Goal: Transaction & Acquisition: Purchase product/service

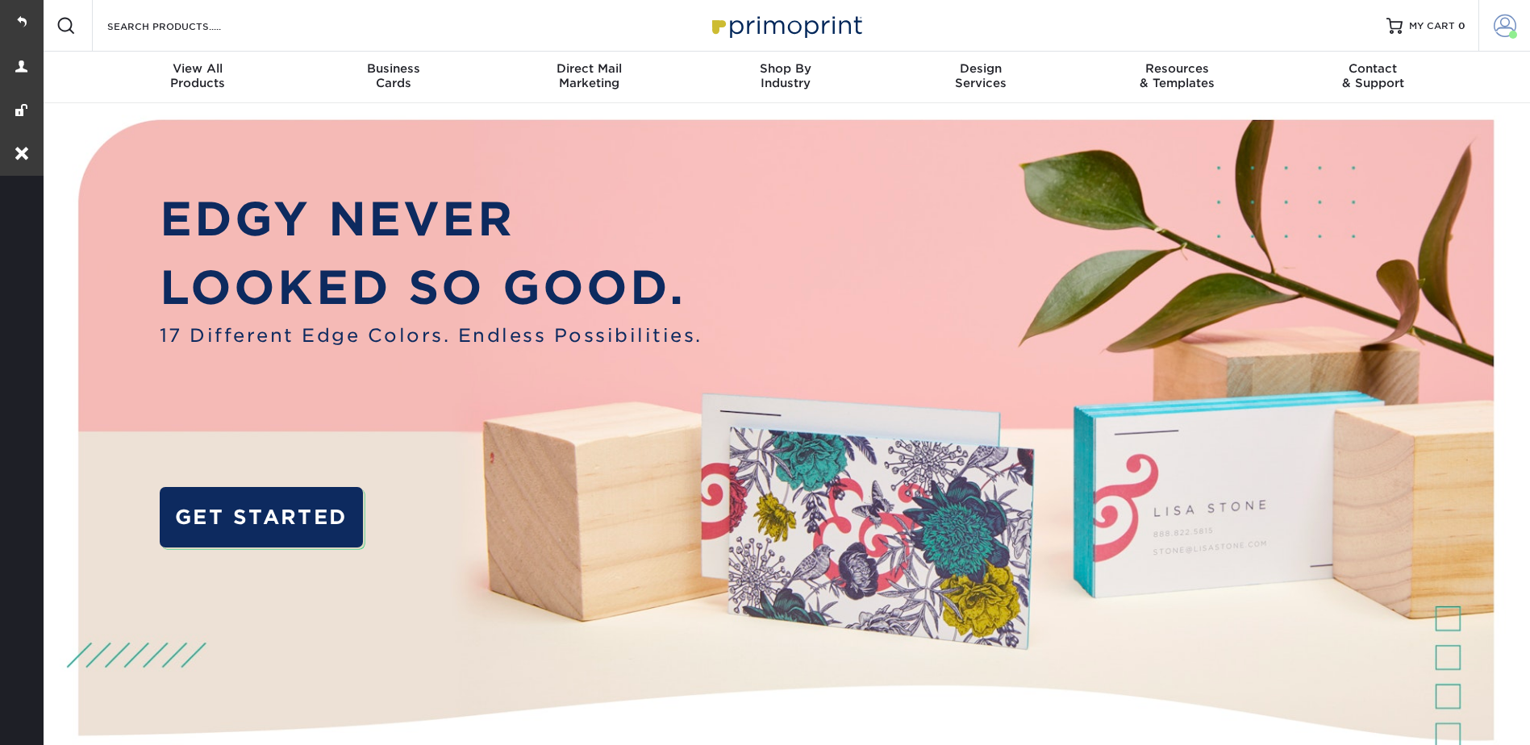
click at [1493, 18] on span at bounding box center [1504, 26] width 23 height 23
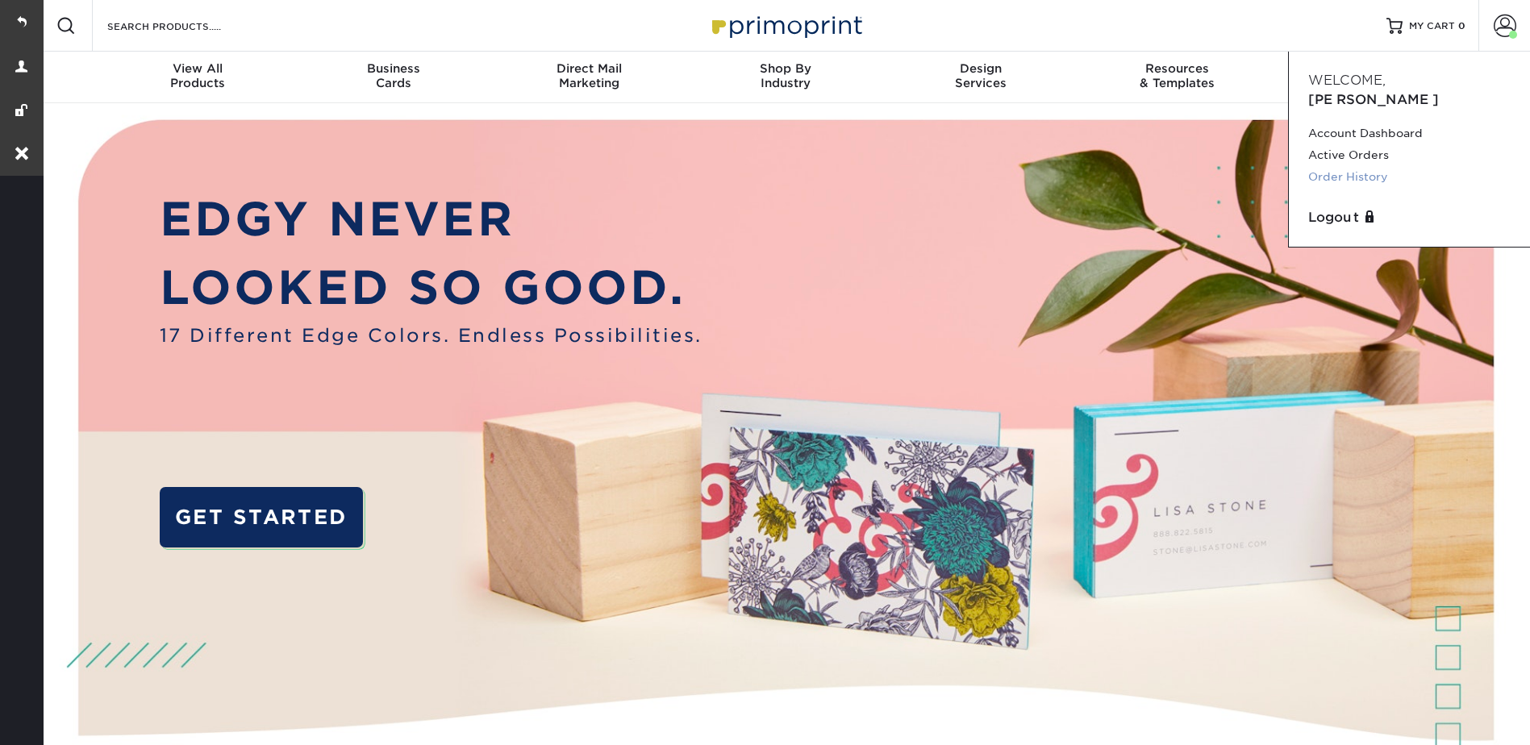
click at [1353, 166] on link "Order History" at bounding box center [1409, 177] width 202 height 22
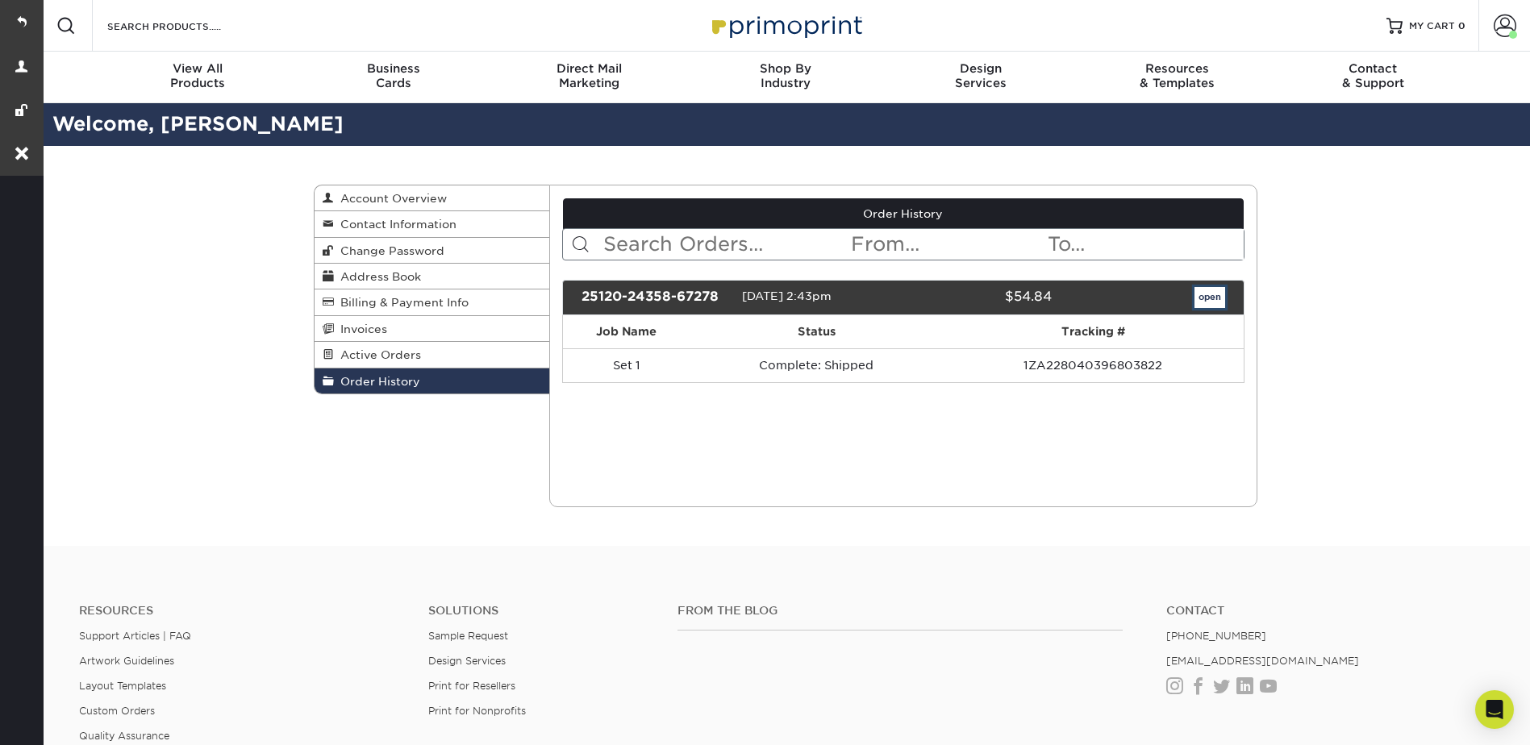
click at [1221, 293] on link "open" at bounding box center [1209, 297] width 31 height 21
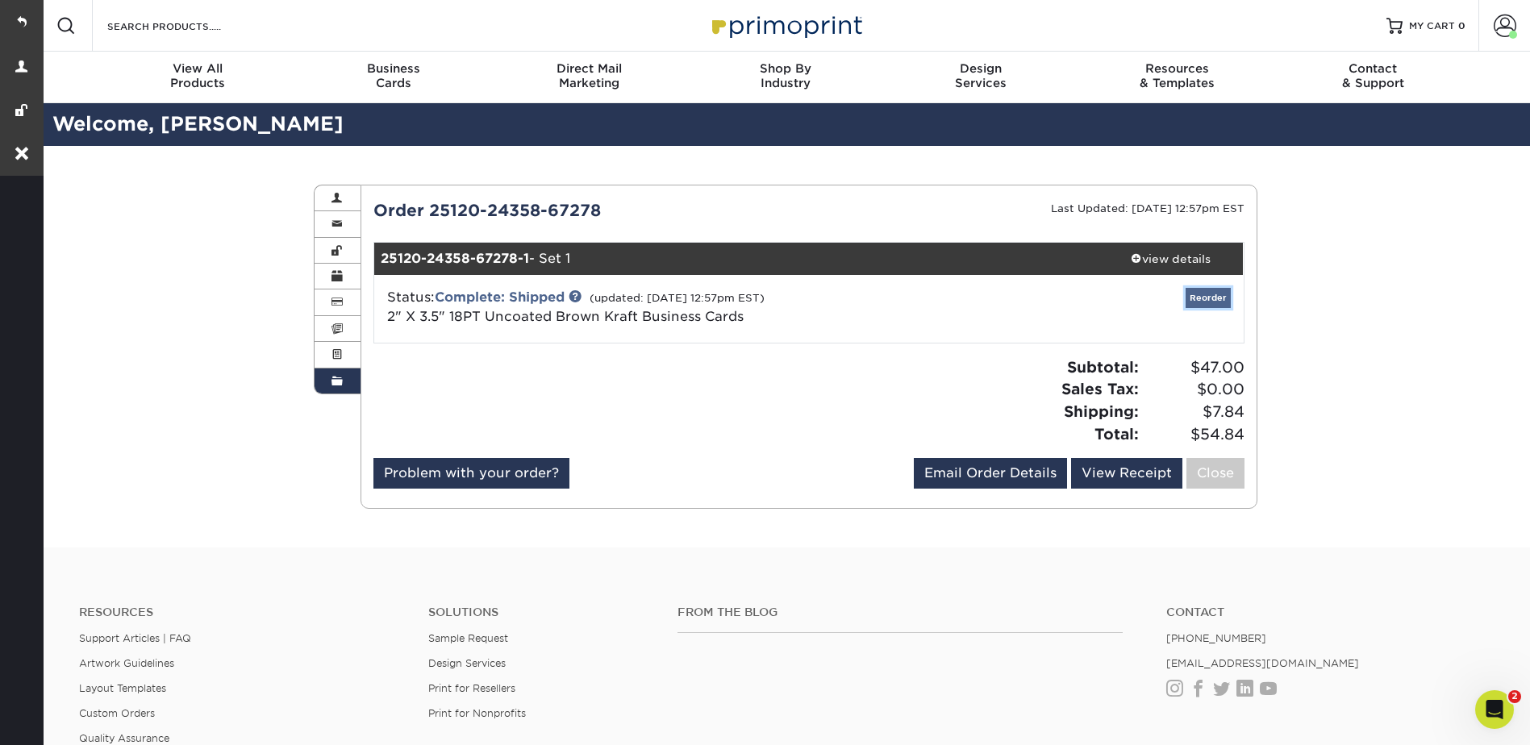
click at [1213, 296] on link "Reorder" at bounding box center [1207, 298] width 45 height 20
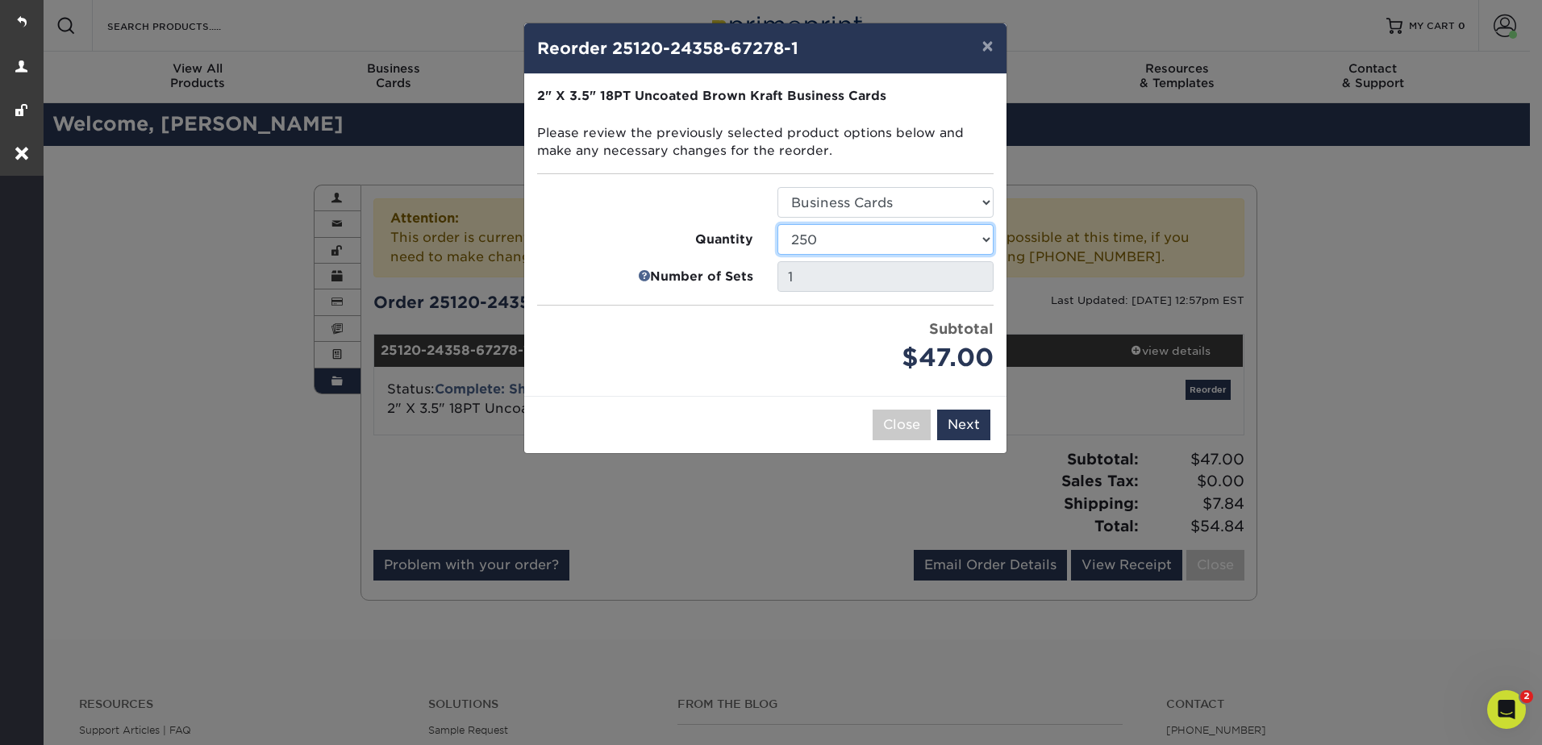
click at [831, 236] on select "100 250 500 1000" at bounding box center [885, 239] width 216 height 31
select select "f593fda3-2d5c-4b9e-9c2c-6197b899ae74"
click at [777, 224] on select "100 250 500 1000" at bounding box center [885, 239] width 216 height 31
click at [964, 418] on button "Next" at bounding box center [963, 425] width 53 height 31
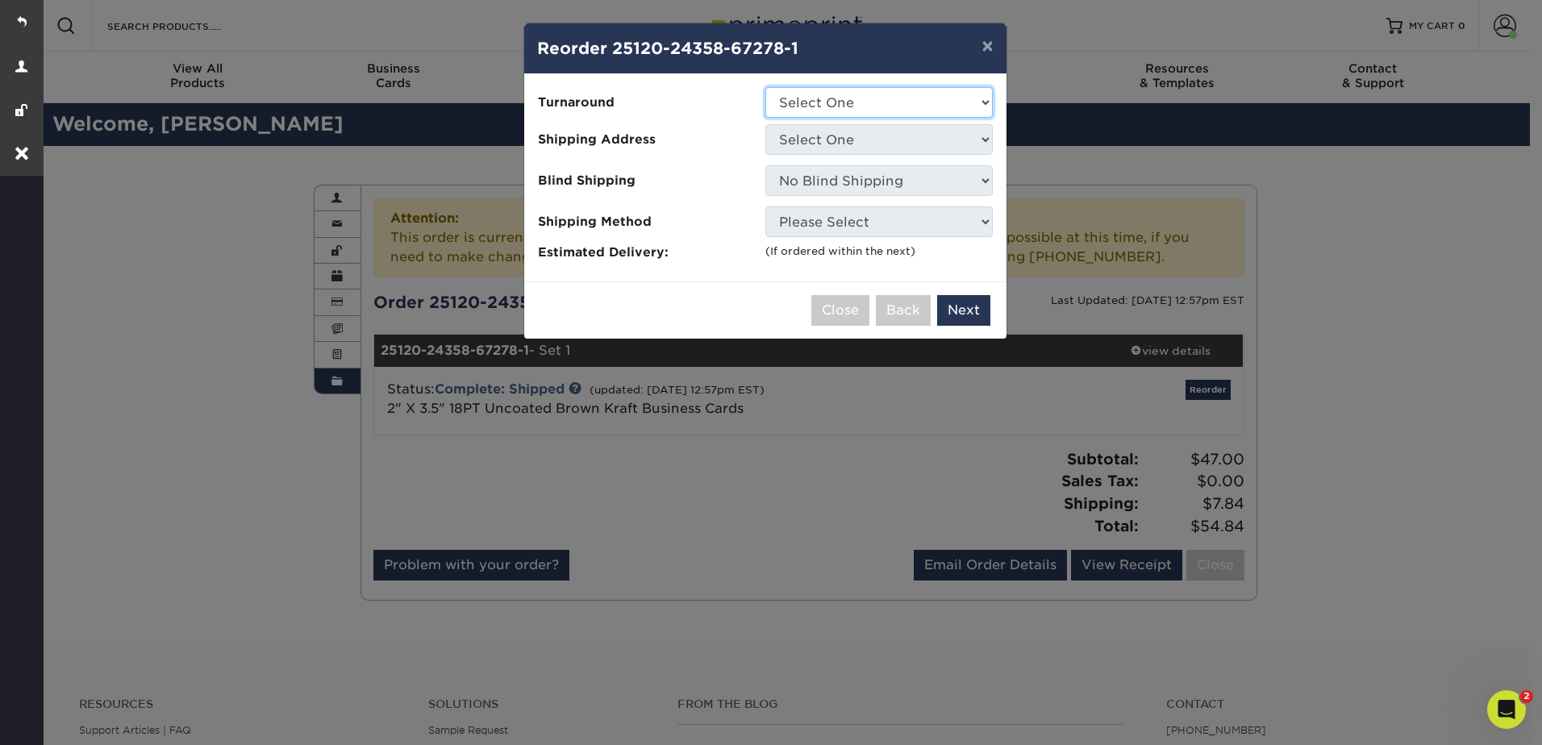
click at [804, 102] on select "Select One 2-4 Business Days" at bounding box center [878, 102] width 227 height 31
select select "664e0fbc-ad01-41b0-8fc7-cf76a8e90638"
click at [765, 87] on select "Select One 2-4 Business Days" at bounding box center [878, 102] width 227 height 31
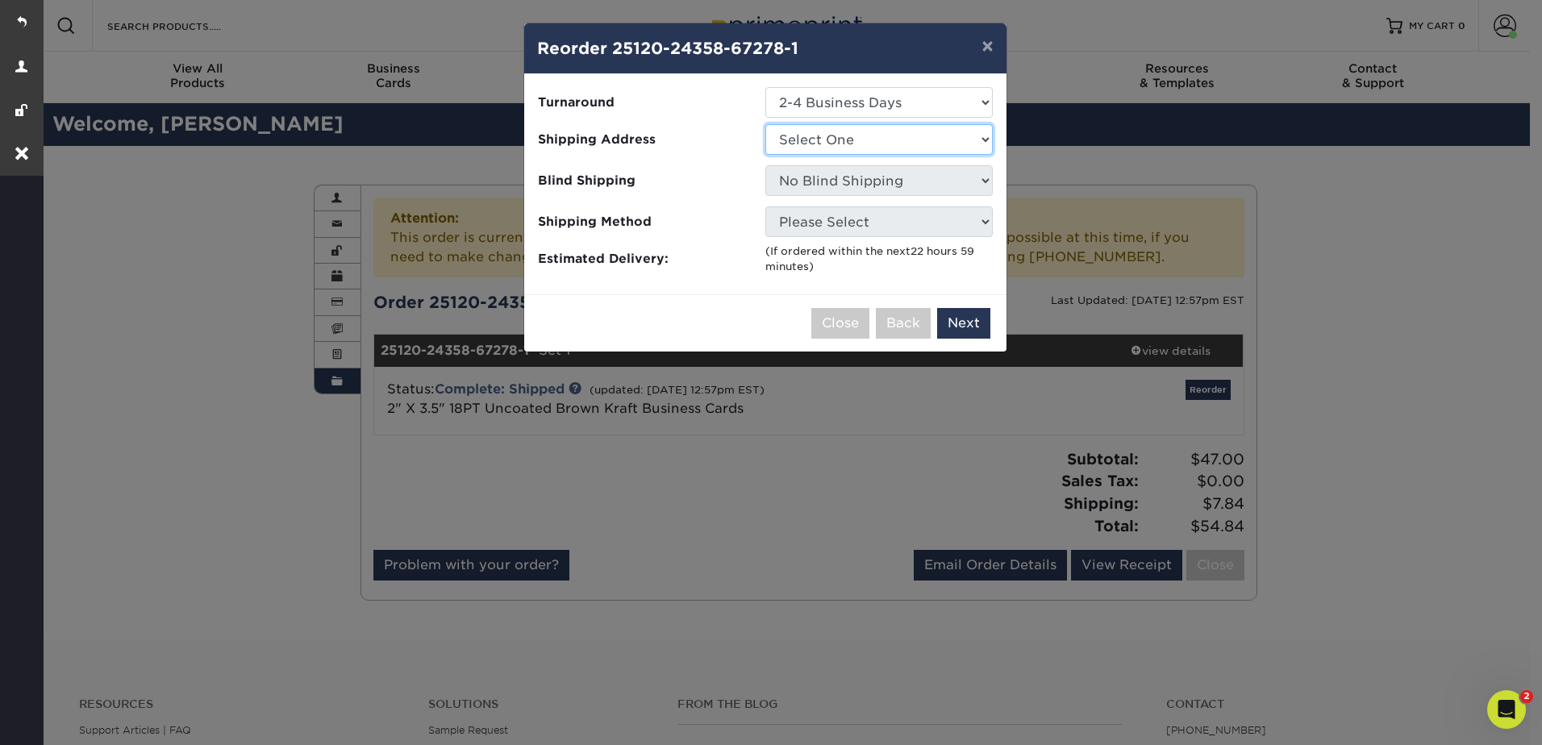
click at [805, 129] on select "Select One Mr" at bounding box center [878, 139] width 227 height 31
select select "278033"
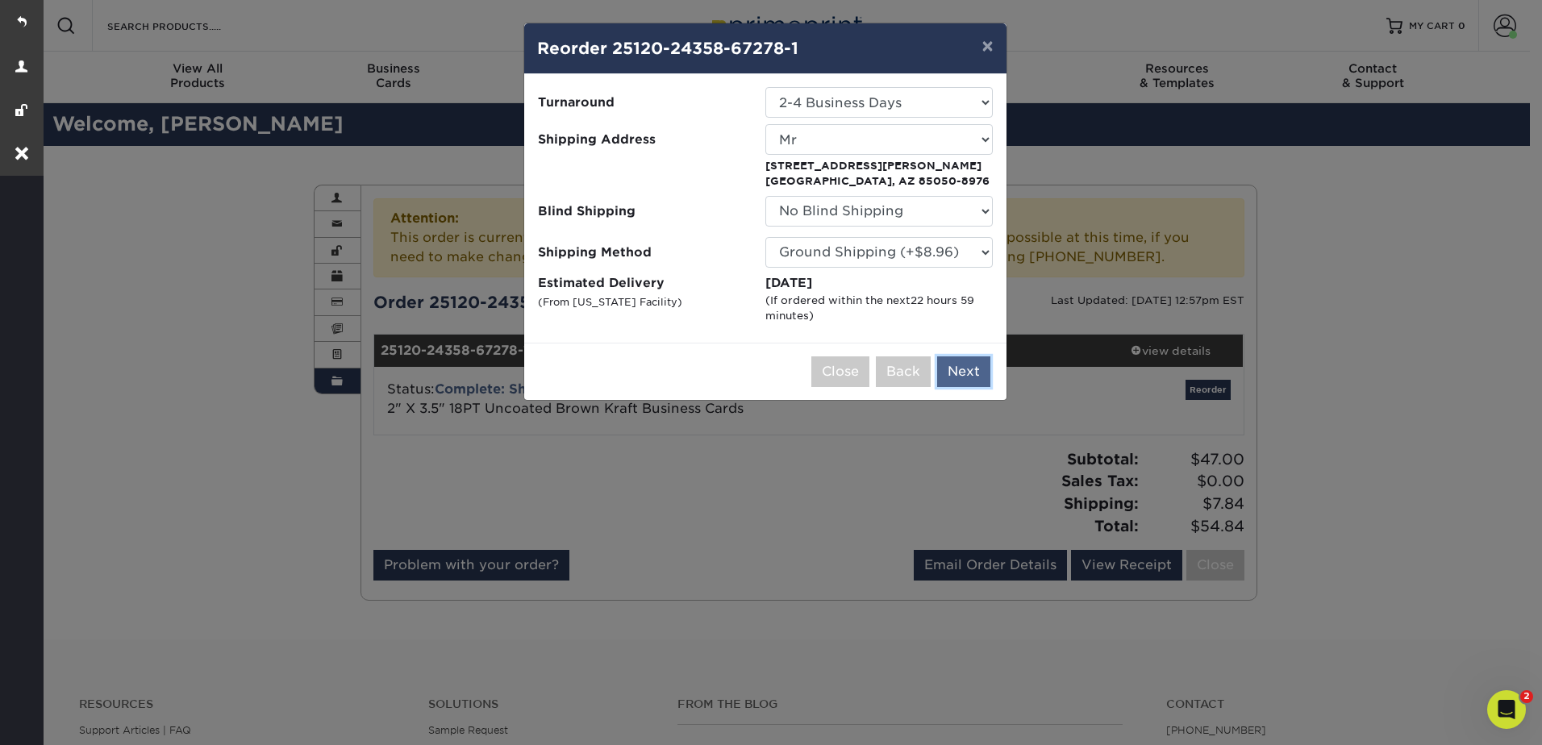
click at [966, 363] on button "Next" at bounding box center [963, 371] width 53 height 31
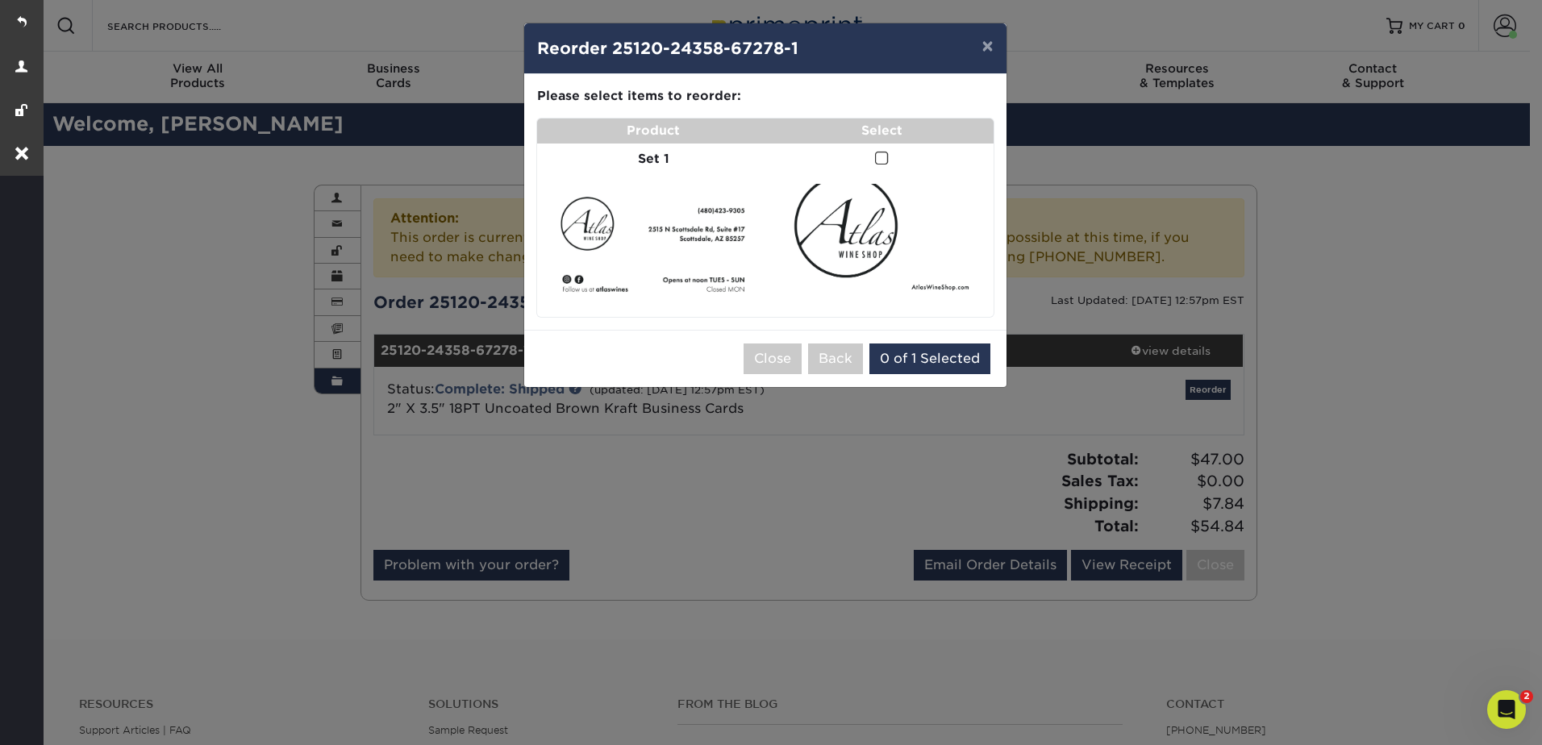
click at [880, 160] on span at bounding box center [882, 158] width 14 height 15
click at [0, 0] on input "checkbox" at bounding box center [0, 0] width 0 height 0
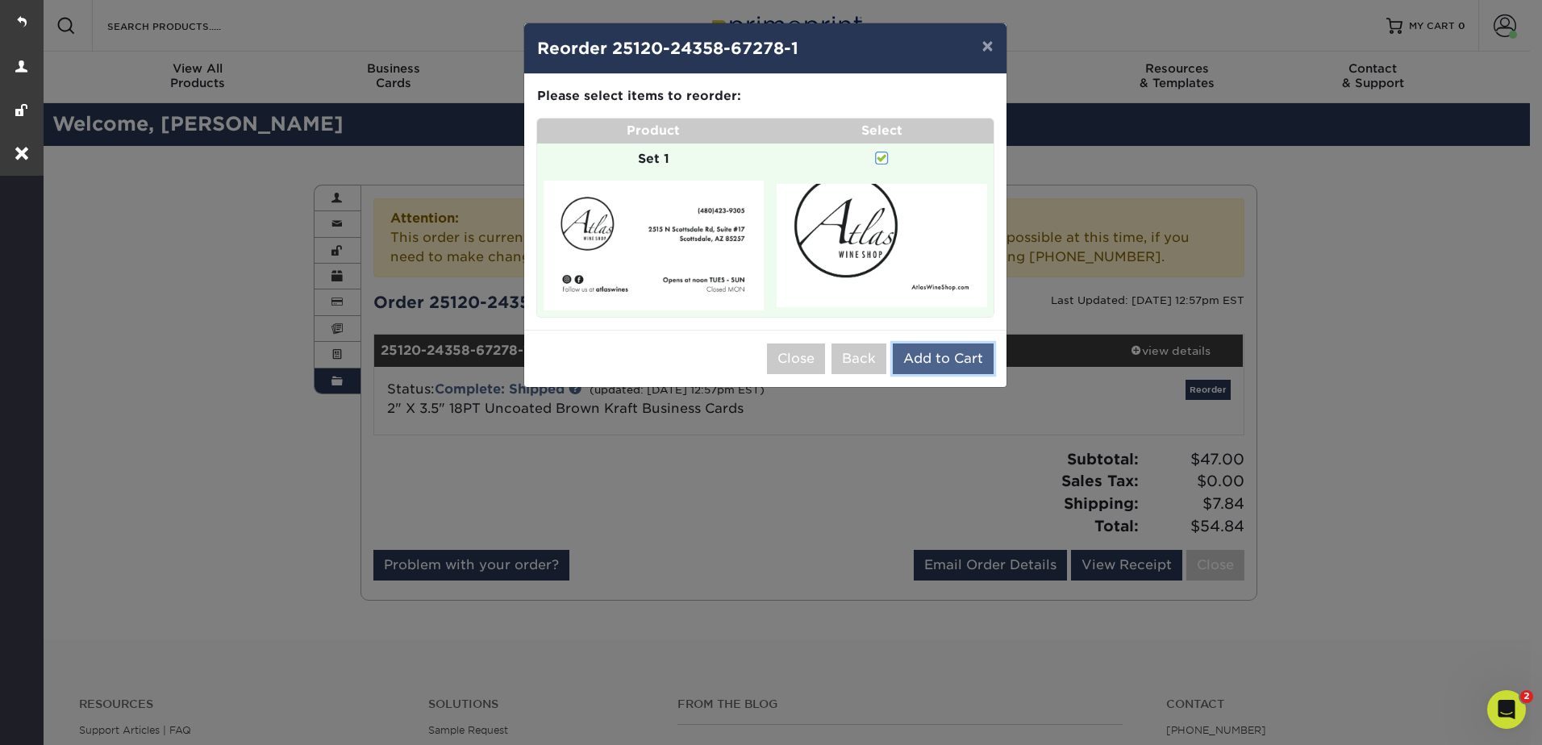
click at [952, 360] on button "Add to Cart" at bounding box center [943, 358] width 101 height 31
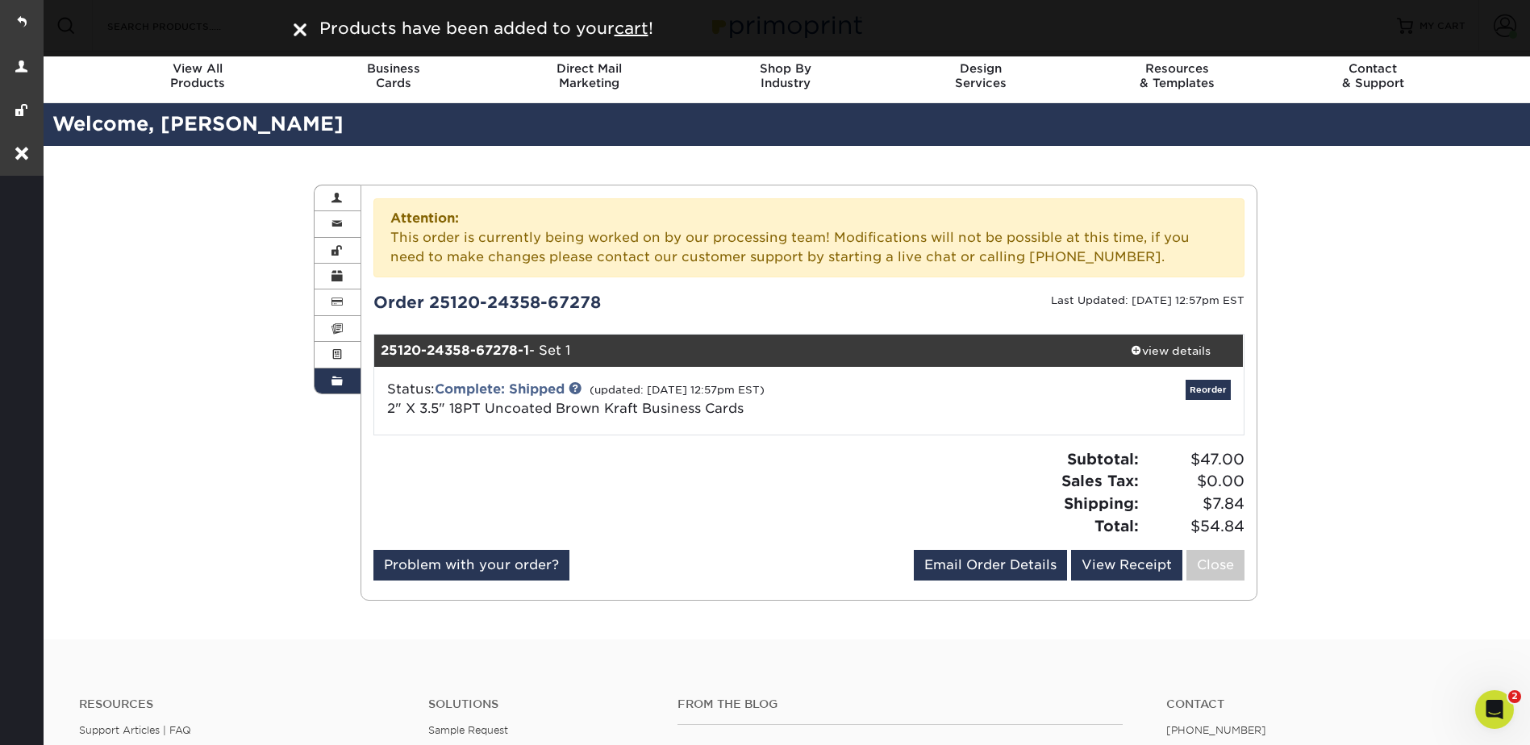
click at [1446, 300] on div "Order History Account Overview Contact Information Change Password Address Book…" at bounding box center [784, 392] width 1489 height 493
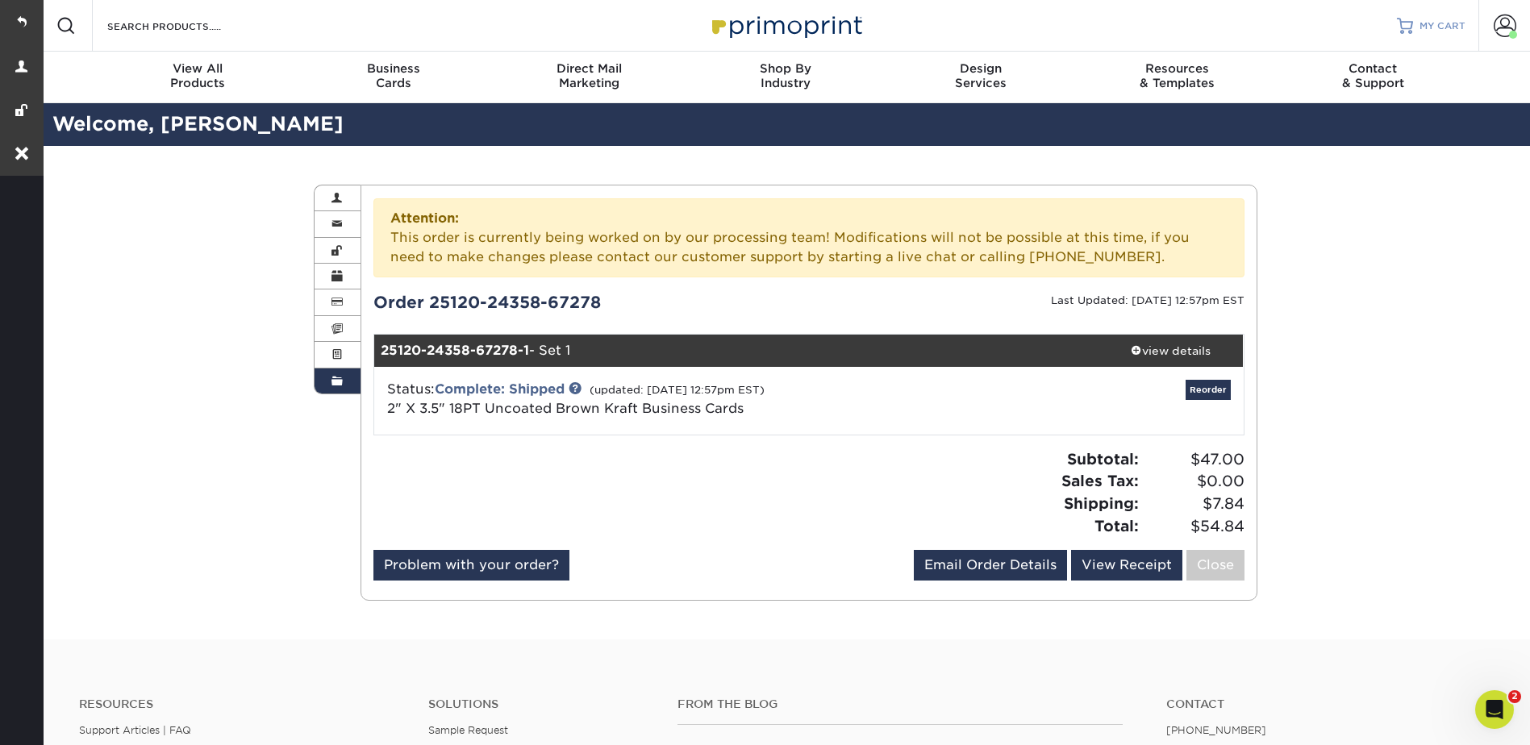
click at [1430, 18] on link "MY CART" at bounding box center [1430, 26] width 69 height 52
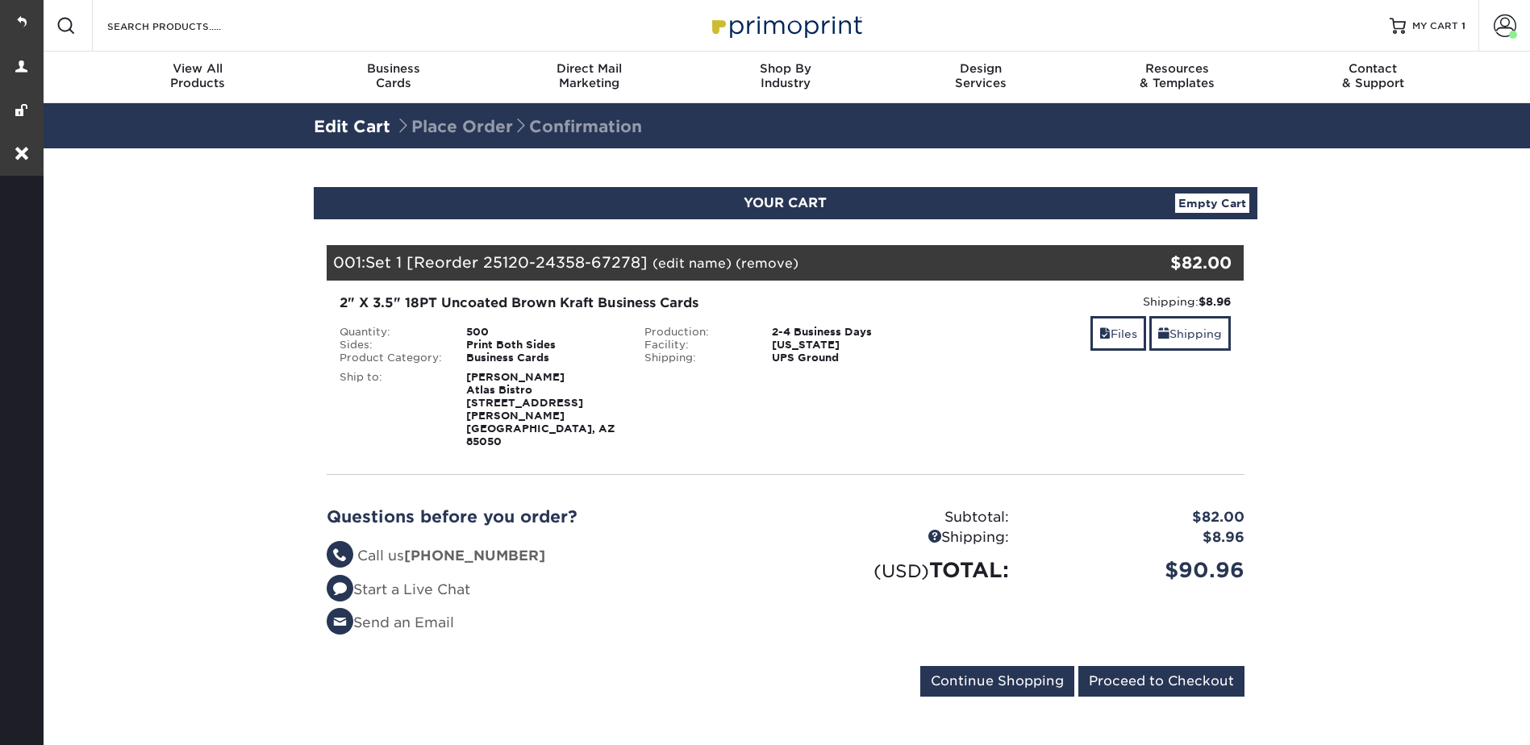
click at [685, 264] on link "(edit name)" at bounding box center [691, 263] width 79 height 15
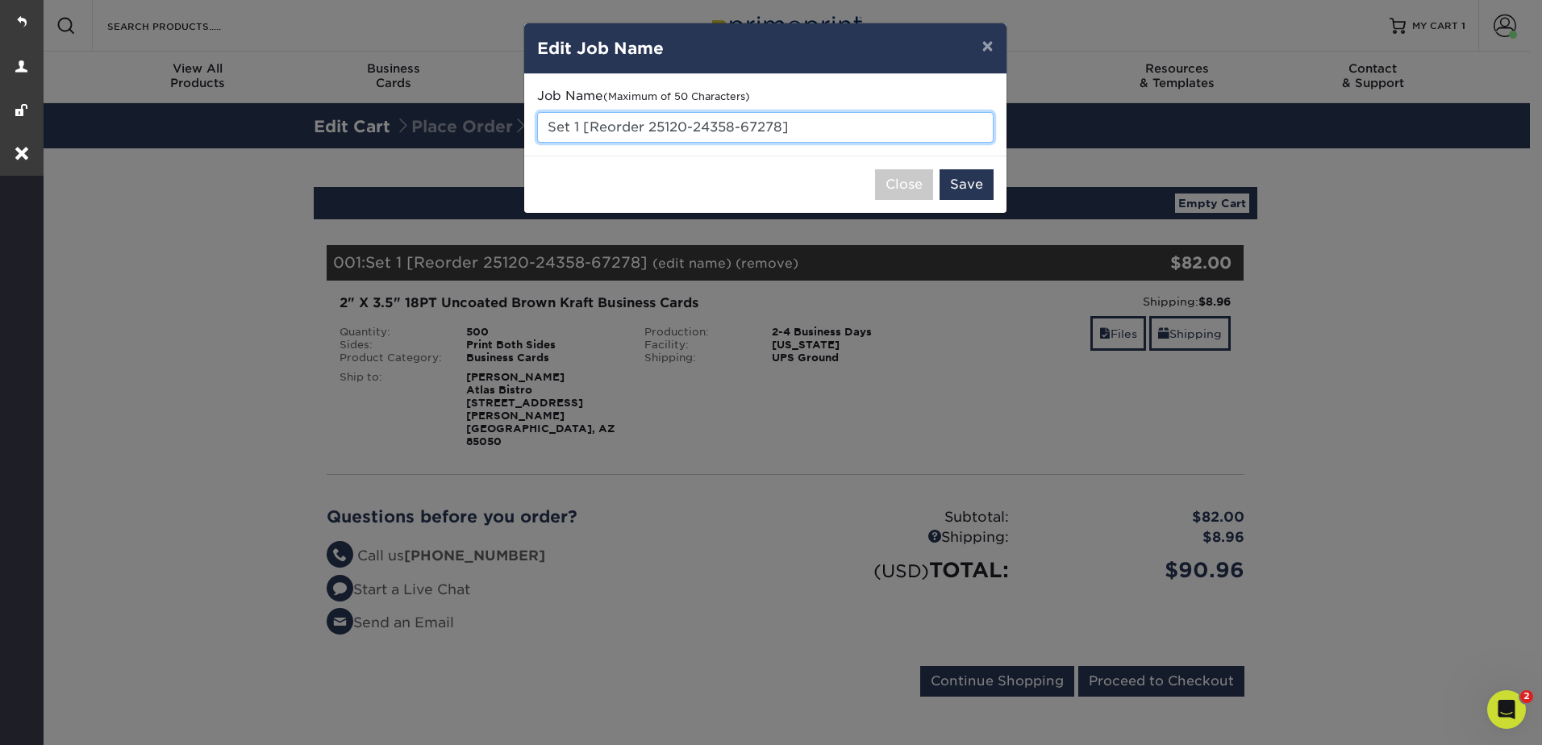
drag, startPoint x: 545, startPoint y: 124, endPoint x: 808, endPoint y: 127, distance: 262.9
click at [808, 127] on input "Set 1 [Reorder 25120-24358-67278]" at bounding box center [765, 127] width 456 height 31
type input "Updated Business Cards"
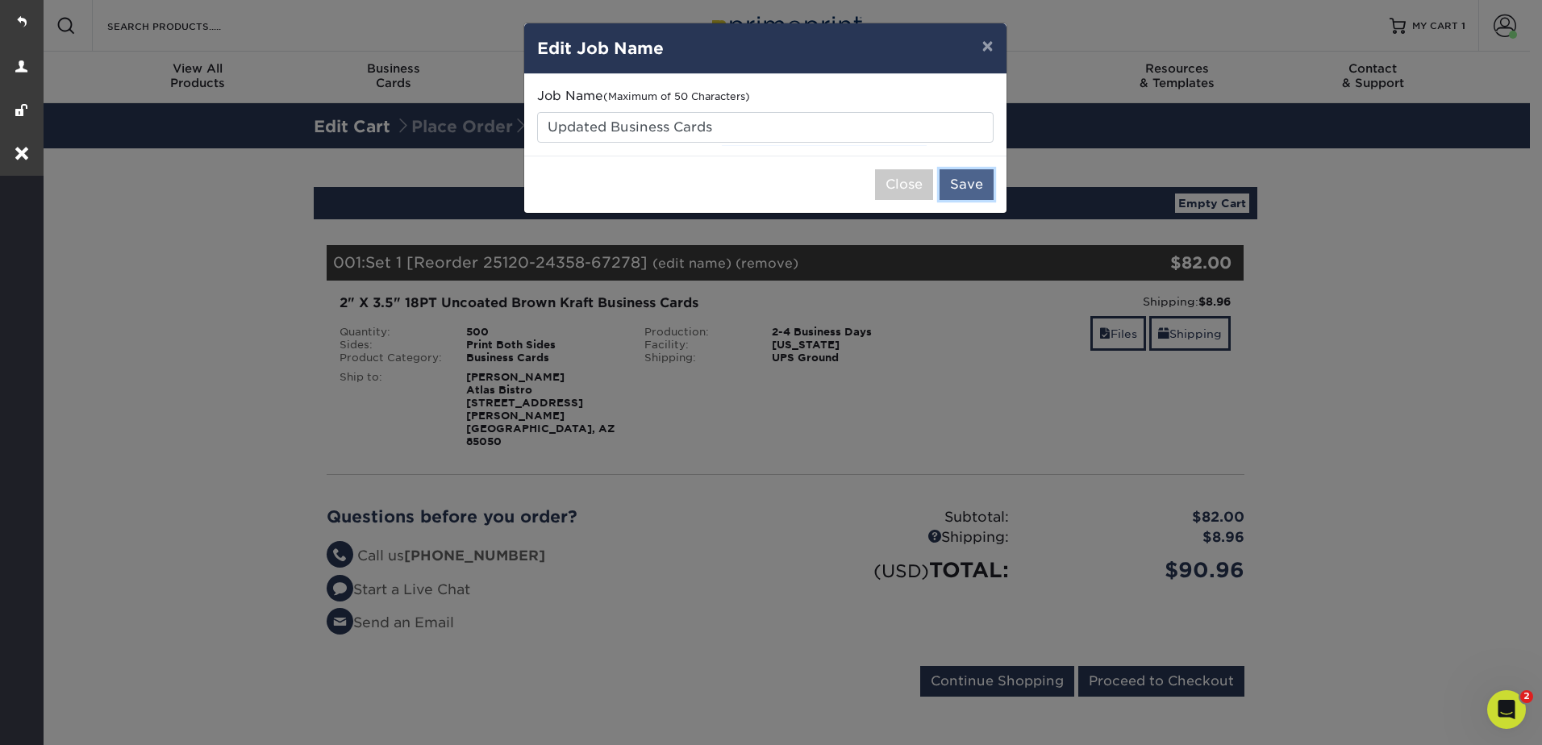
click at [972, 179] on button "Save" at bounding box center [966, 184] width 54 height 31
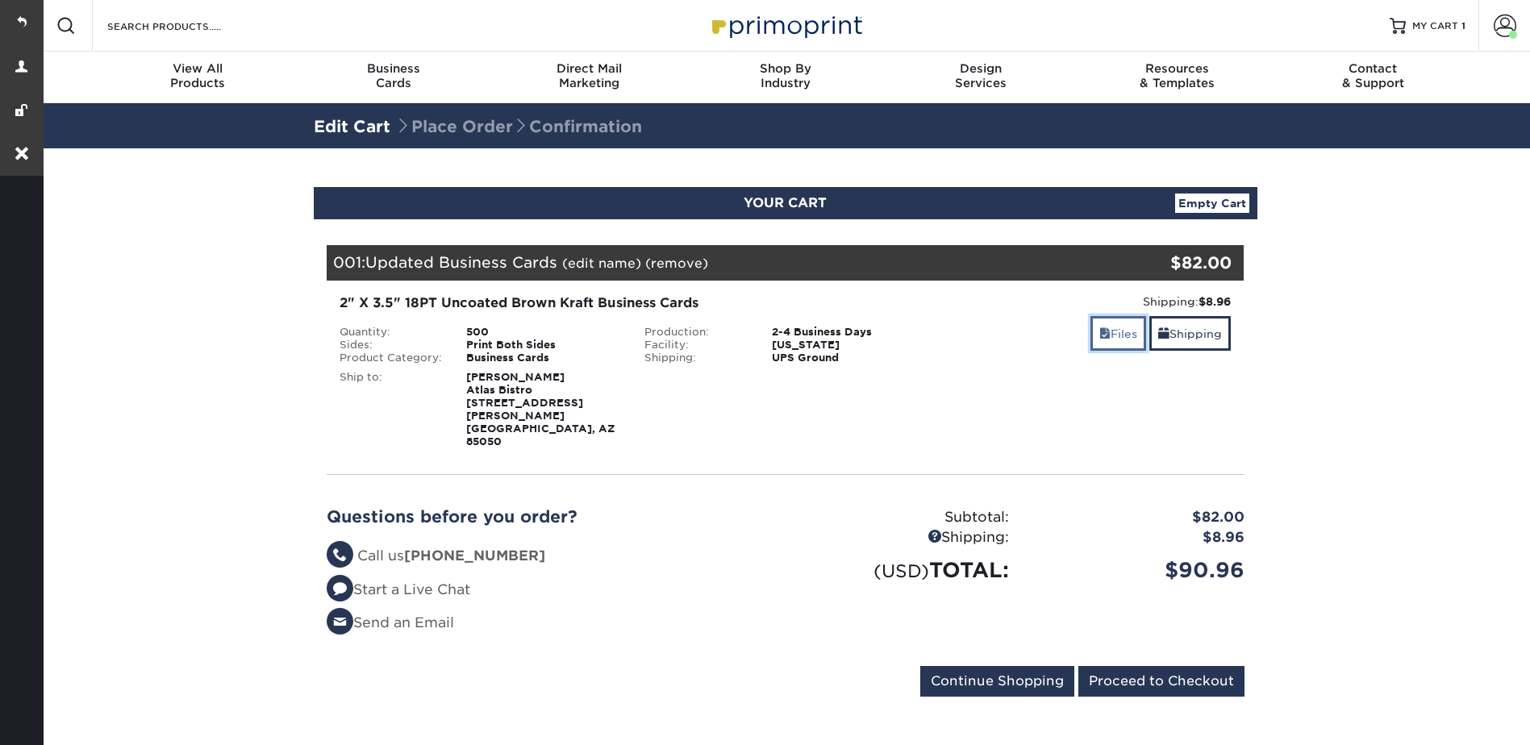
click at [1120, 334] on link "Files" at bounding box center [1118, 333] width 56 height 35
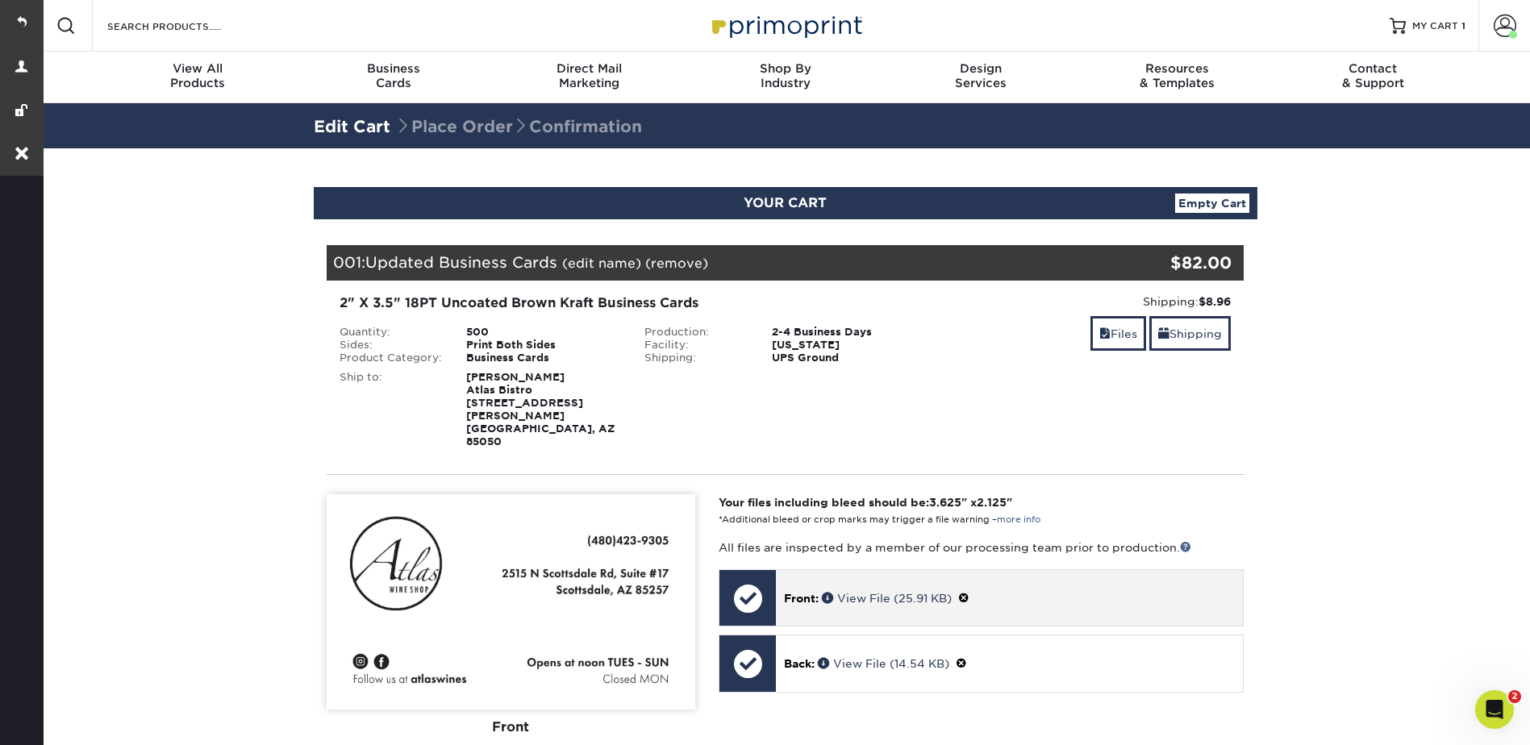
click at [969, 592] on span at bounding box center [963, 598] width 11 height 13
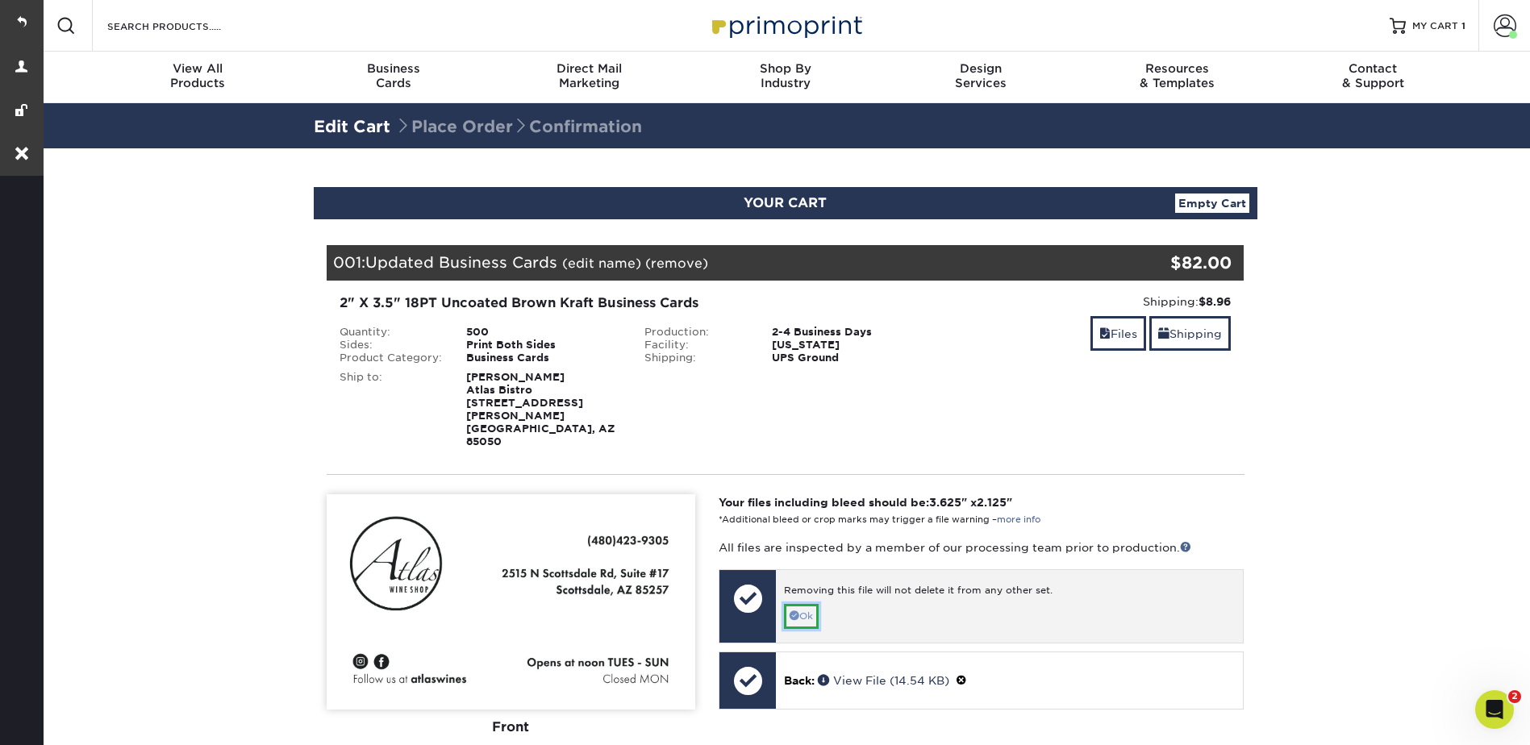
click at [811, 604] on link "Ok" at bounding box center [801, 616] width 35 height 25
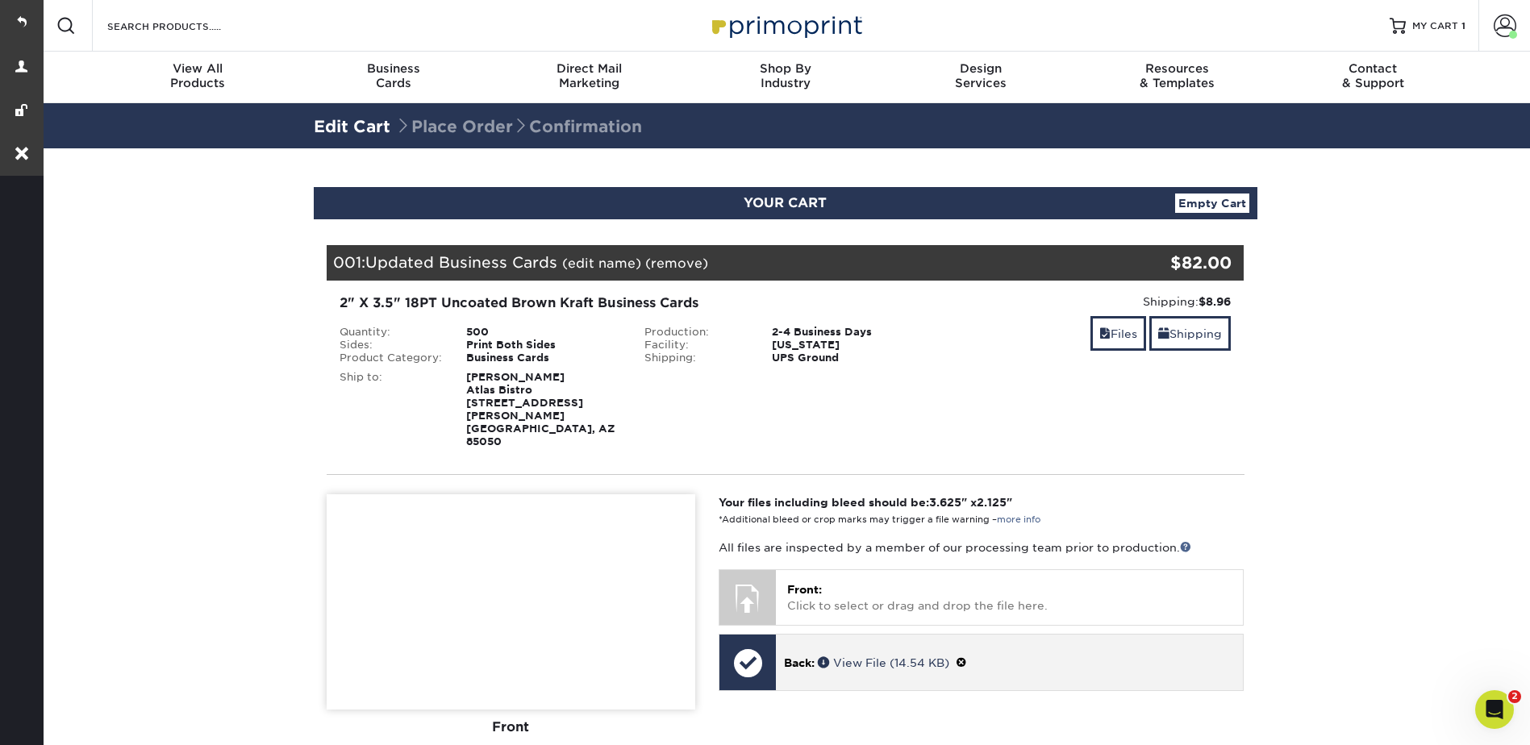
click at [967, 656] on span at bounding box center [960, 662] width 11 height 13
click at [811, 668] on link "Ok" at bounding box center [801, 680] width 35 height 25
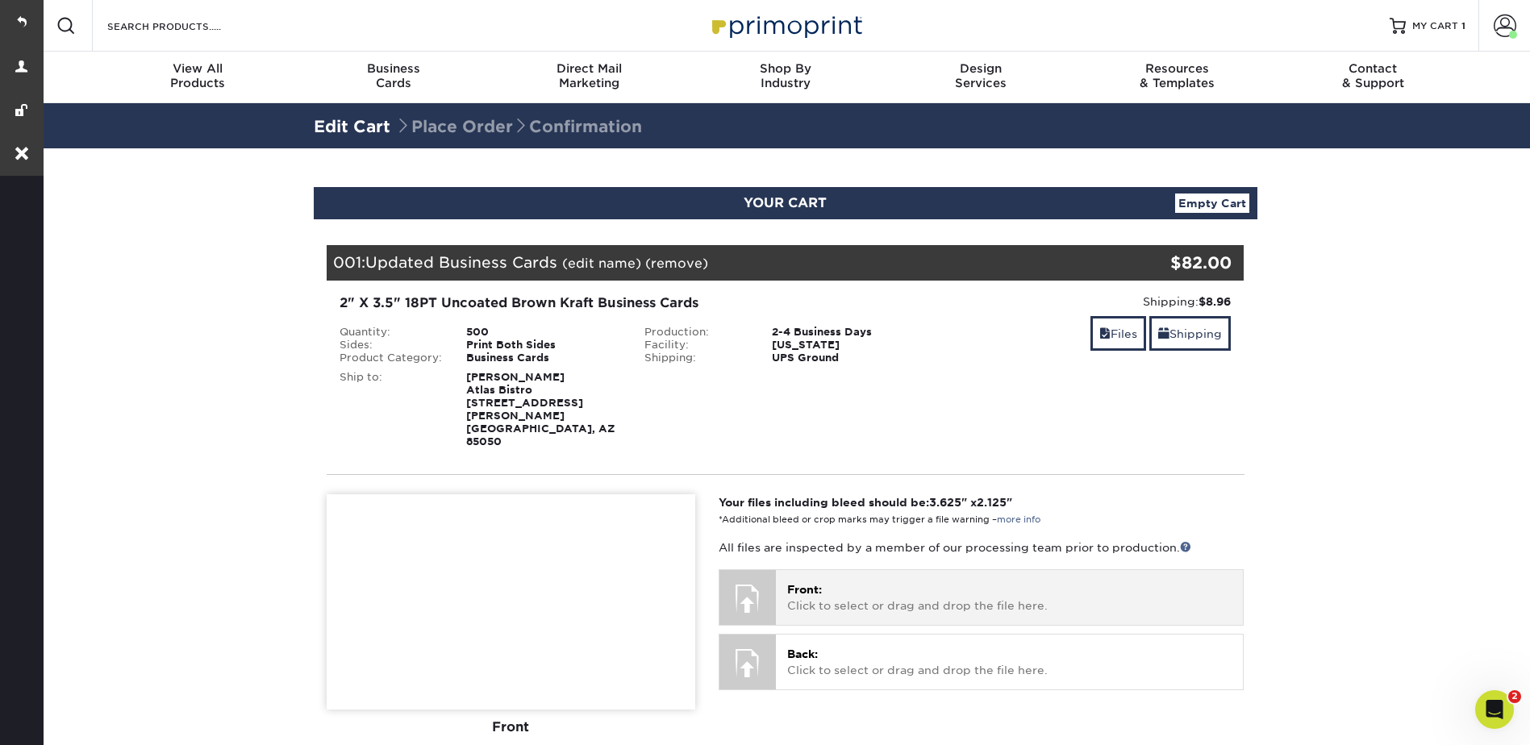
click at [885, 581] on p "Front: Click to select or drag and drop the file here." at bounding box center [1009, 597] width 444 height 33
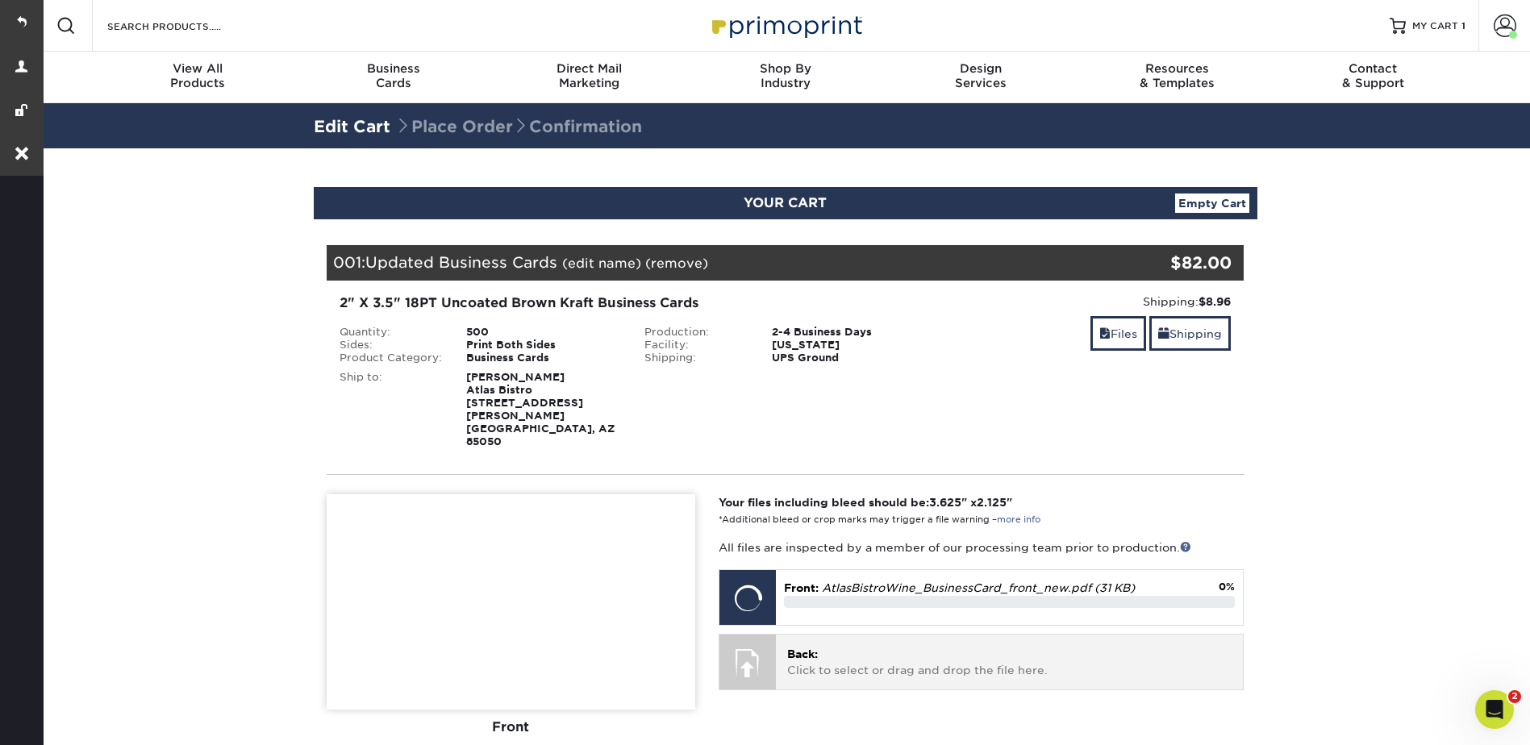
click at [909, 646] on p "Back: Click to select or drag and drop the file here." at bounding box center [1009, 662] width 444 height 33
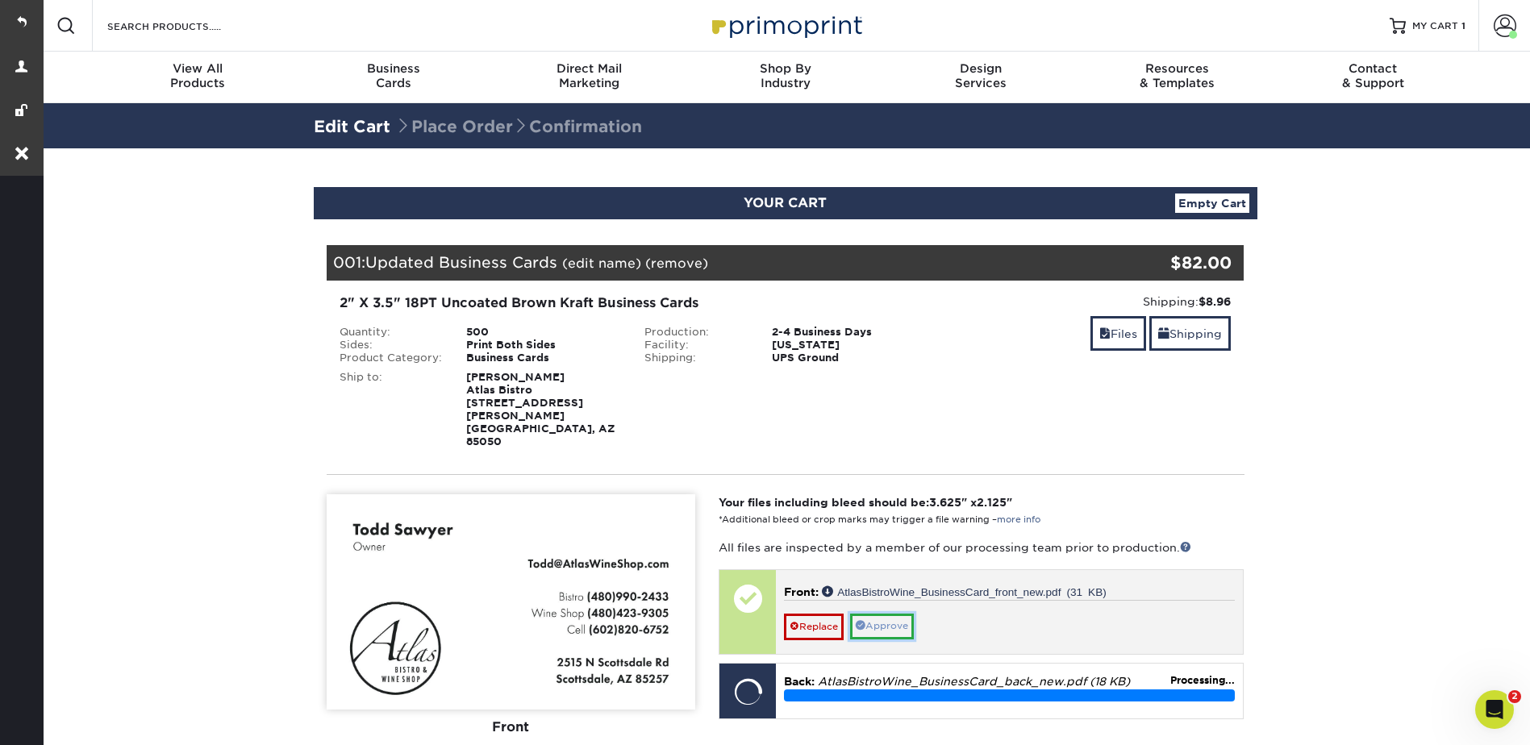
click at [888, 614] on link "Approve" at bounding box center [882, 626] width 64 height 25
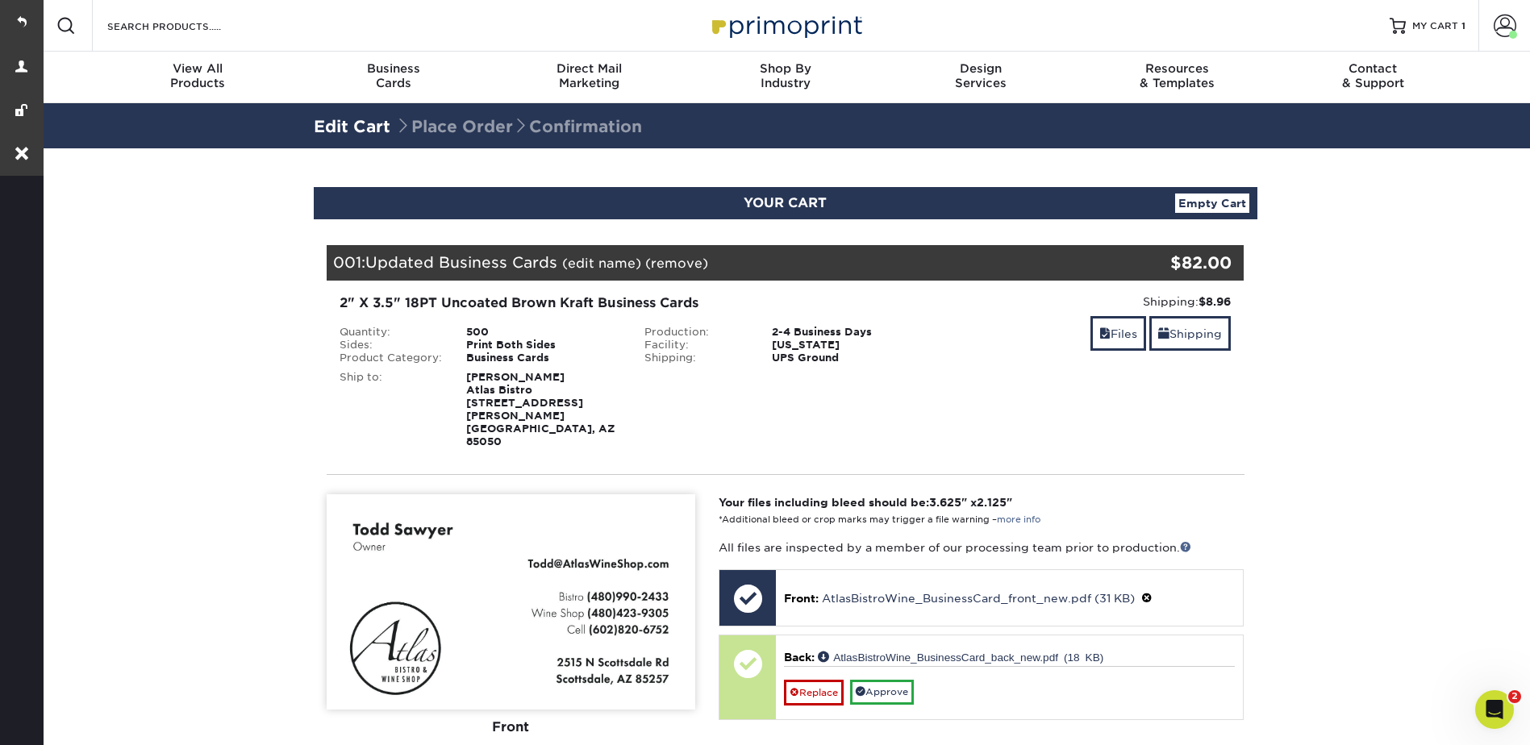
scroll to position [403, 0]
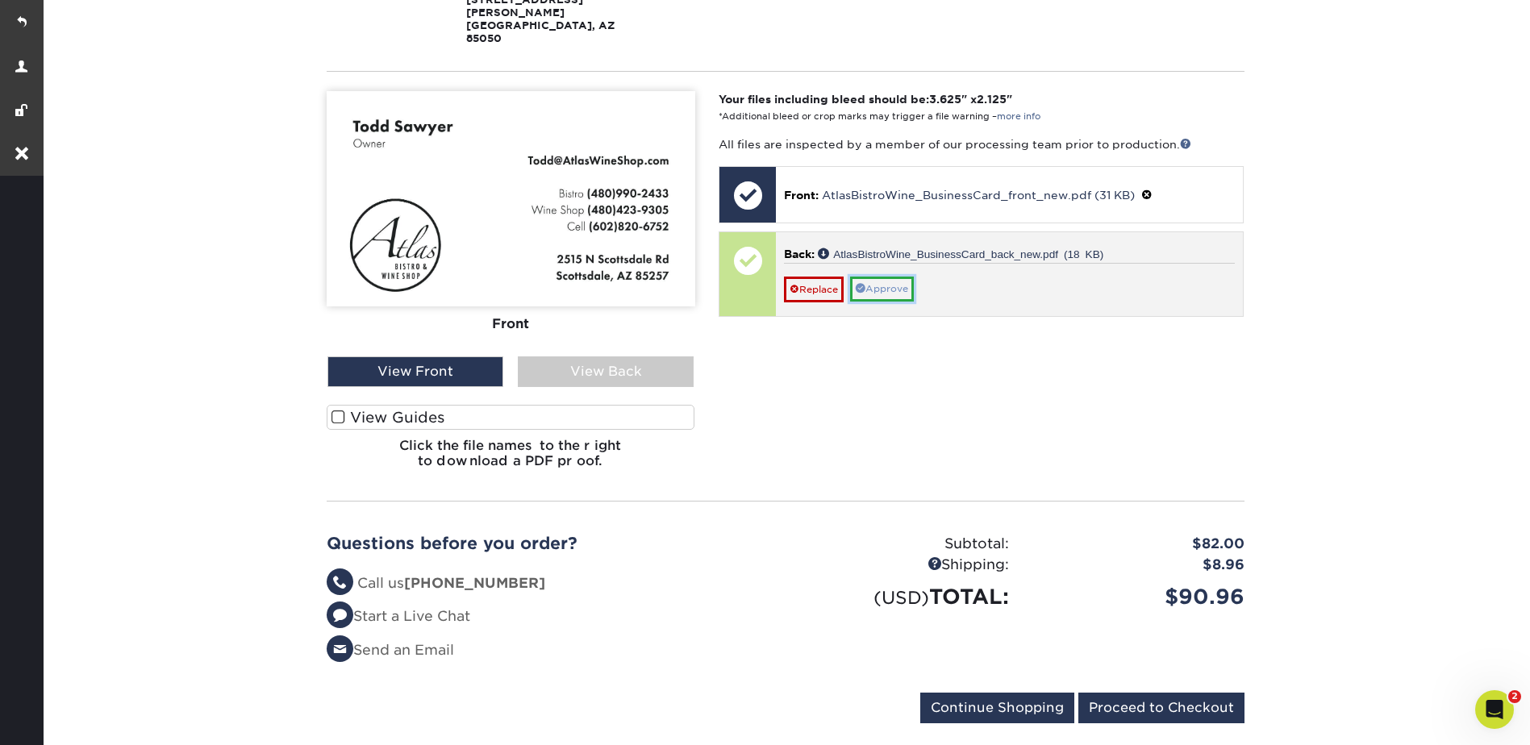
click at [895, 277] on link "Approve" at bounding box center [882, 289] width 64 height 25
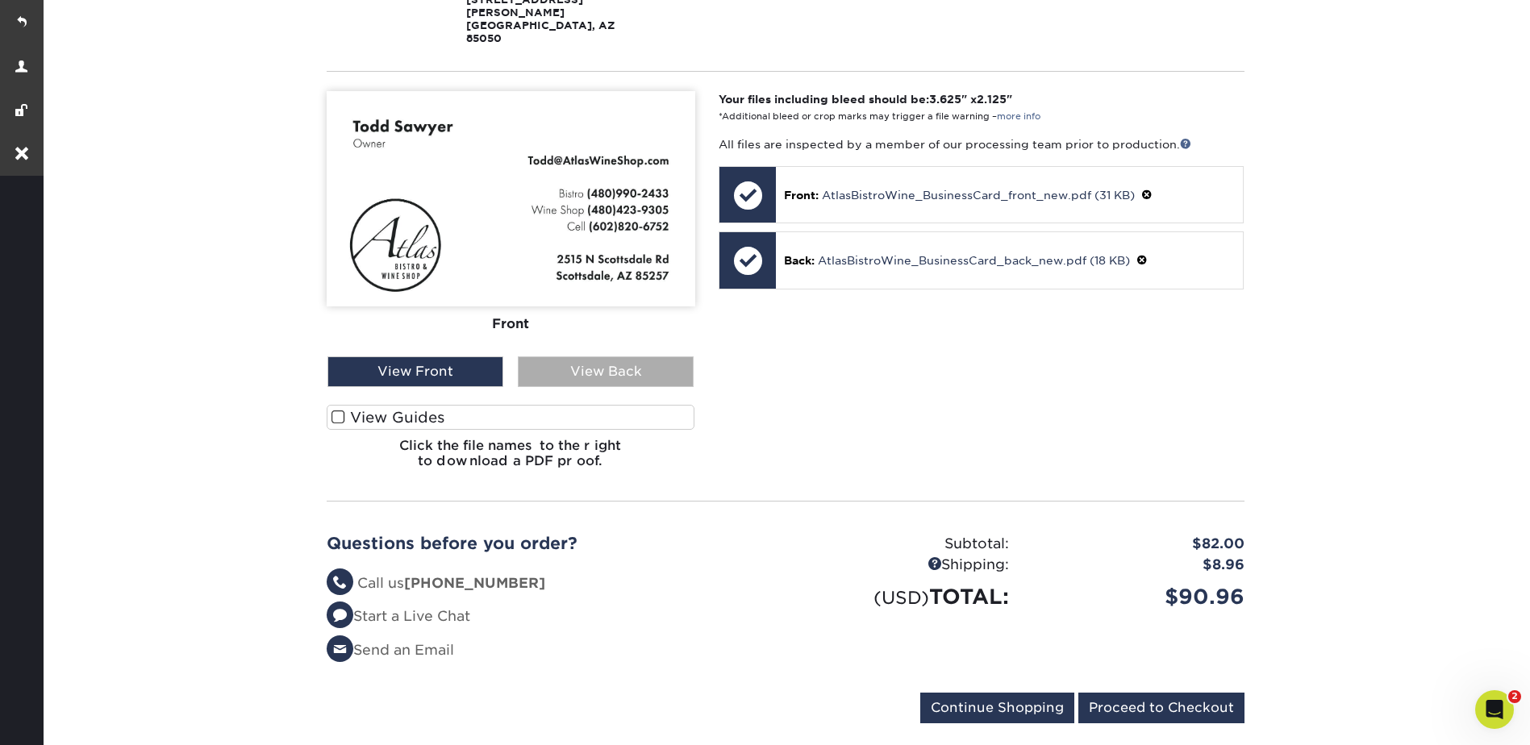
click at [564, 356] on div "View Back" at bounding box center [606, 371] width 176 height 31
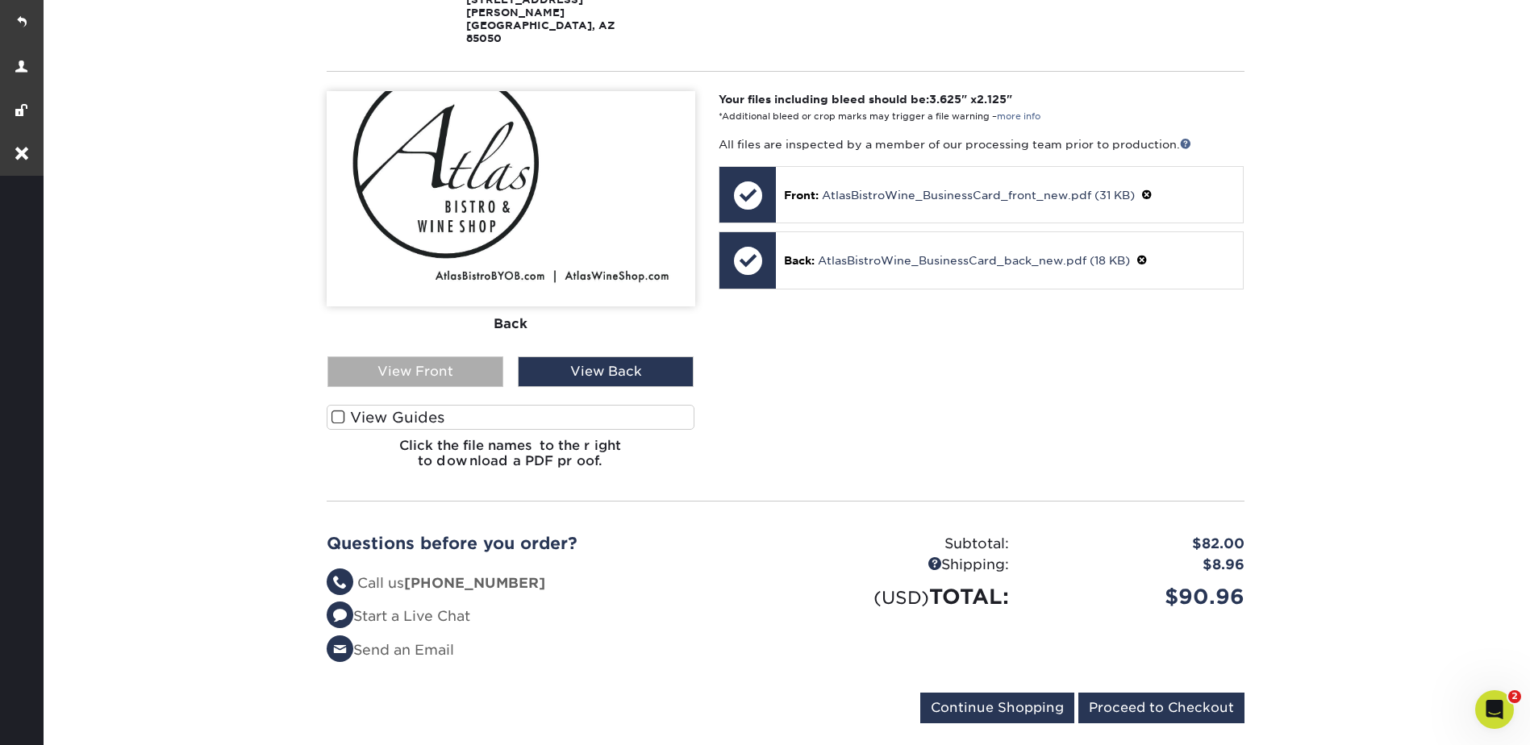
click at [414, 356] on div "View Front" at bounding box center [415, 371] width 176 height 31
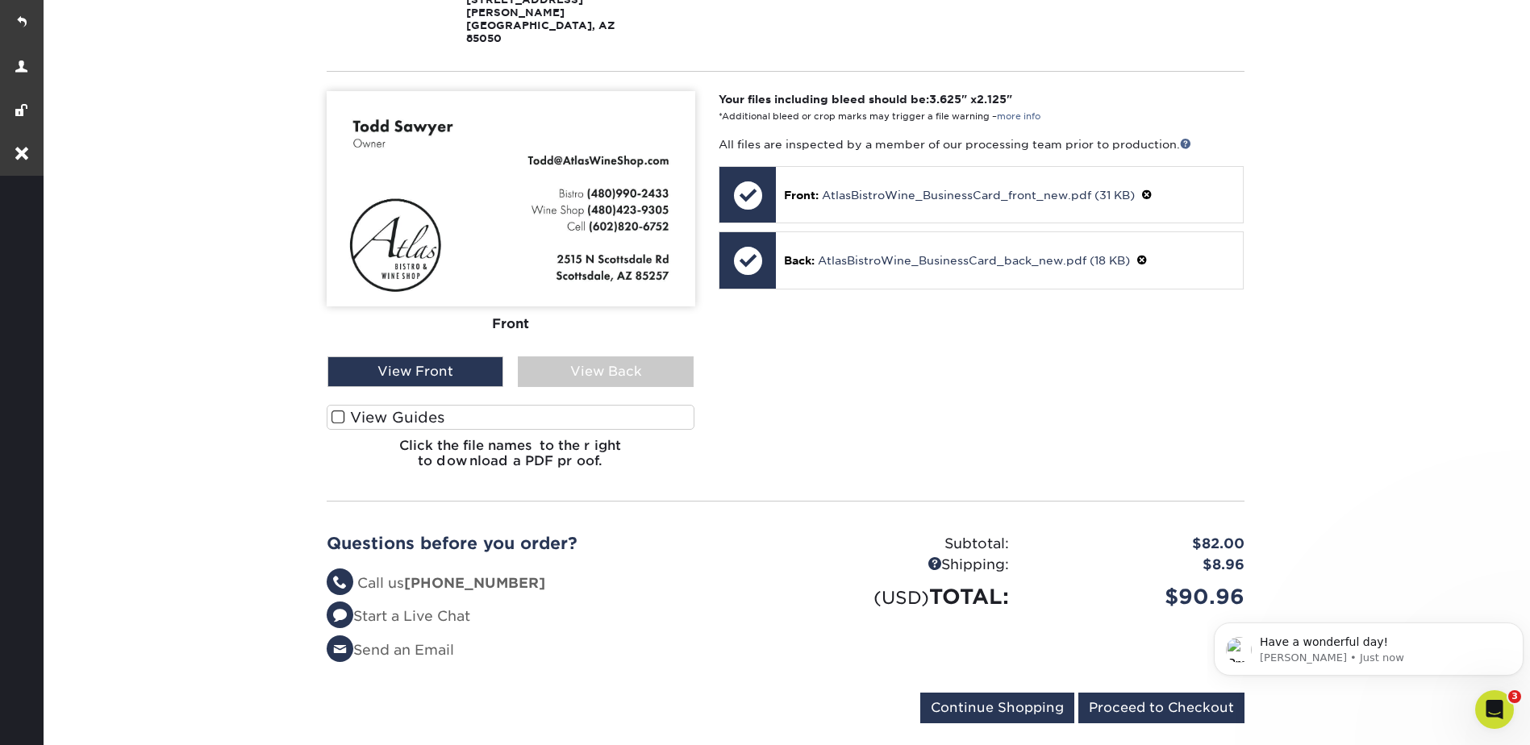
scroll to position [0, 0]
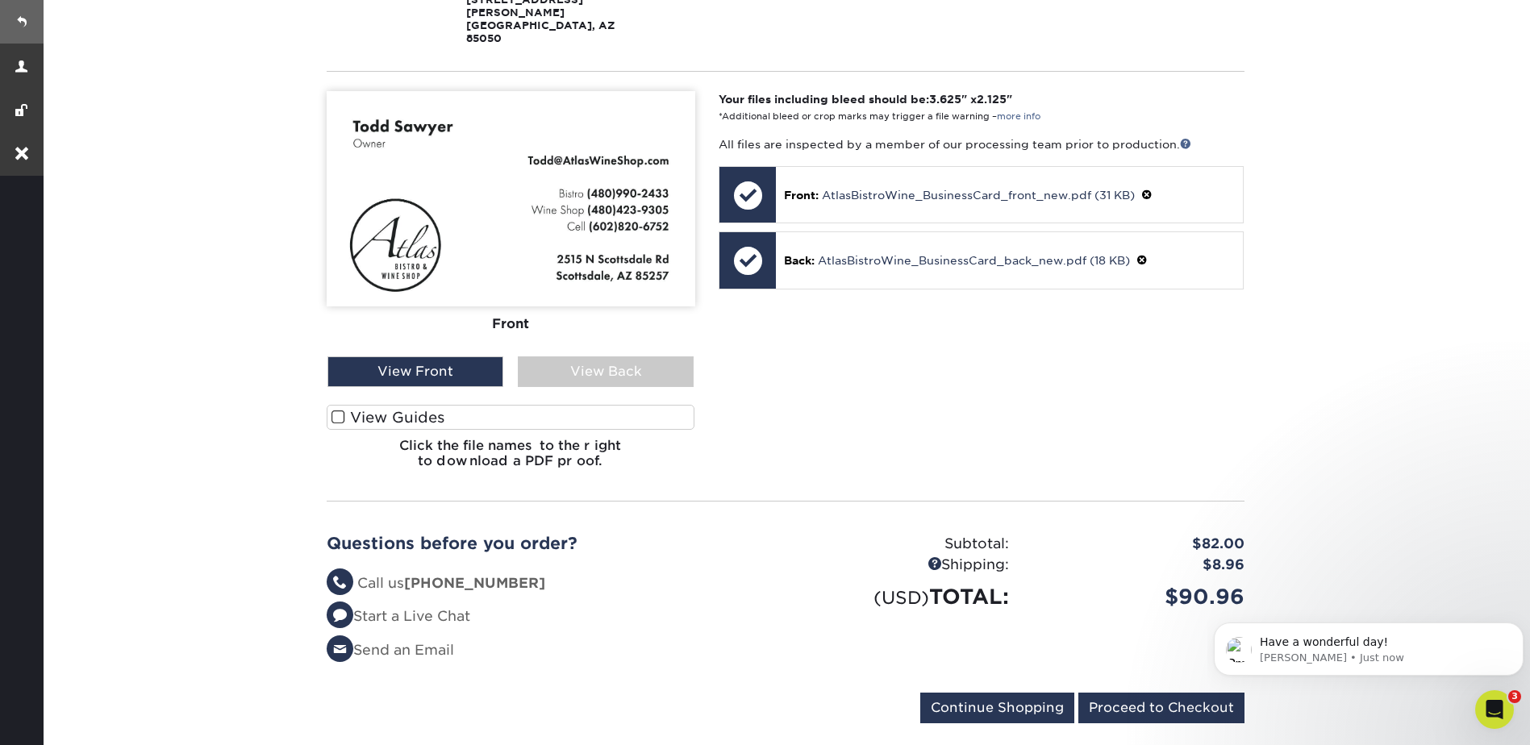
click at [25, 18] on link at bounding box center [22, 22] width 44 height 44
